Goal: Find specific page/section: Find specific page/section

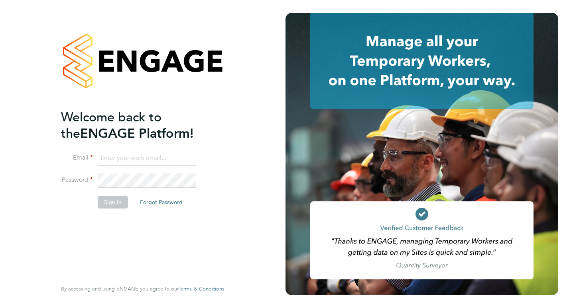
click at [130, 158] on input at bounding box center [147, 158] width 98 height 14
type input "hamza.idris@bgis.com"
click at [111, 203] on button "Sign In" at bounding box center [113, 202] width 30 height 13
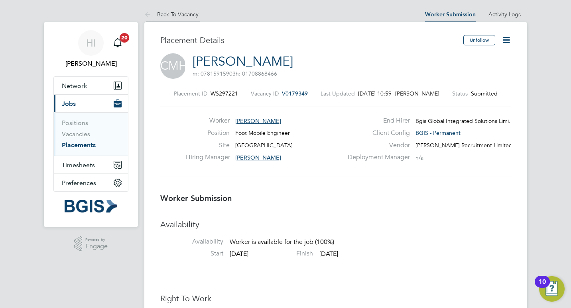
click at [186, 16] on link "Back To Vacancy" at bounding box center [171, 14] width 54 height 7
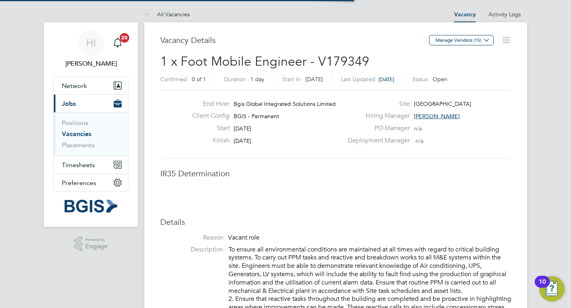
scroll to position [4, 4]
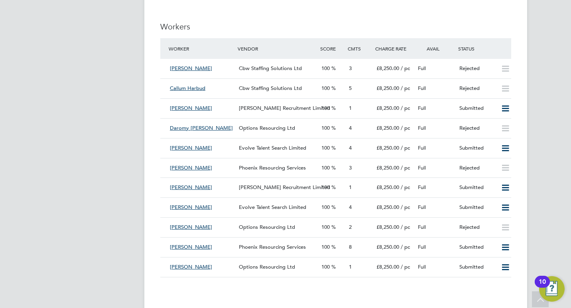
click at [186, 48] on div "Worker" at bounding box center [201, 48] width 69 height 14
